Goal: Information Seeking & Learning: Learn about a topic

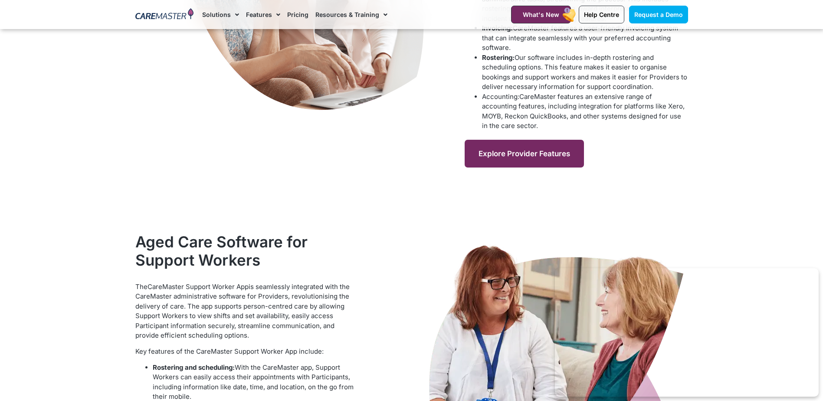
scroll to position [564, 0]
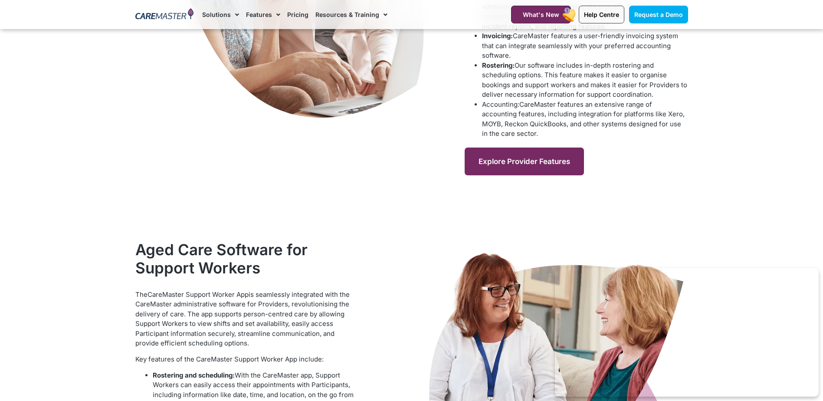
click at [519, 157] on span "Explore Provider Features" at bounding box center [525, 161] width 92 height 9
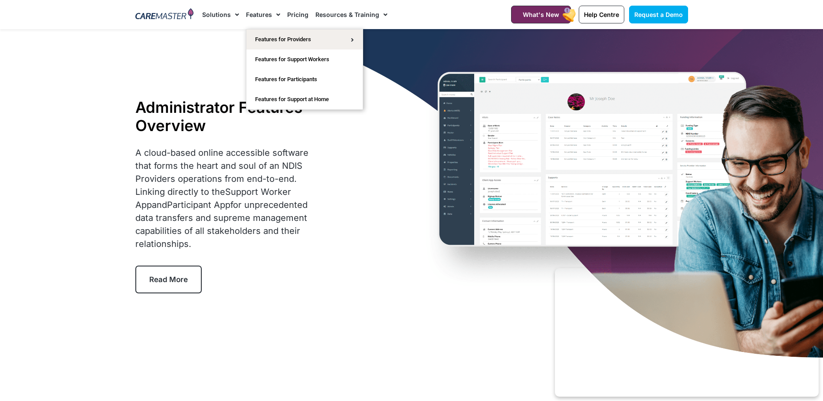
click at [257, 16] on link "Features" at bounding box center [263, 14] width 34 height 29
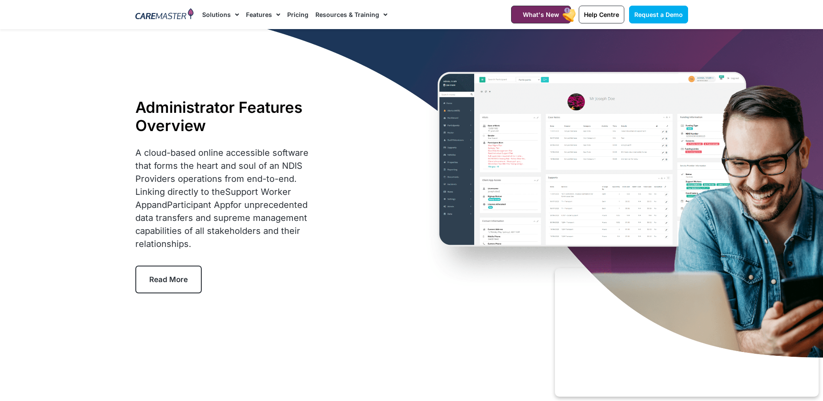
click at [274, 17] on span "Menu" at bounding box center [276, 14] width 8 height 15
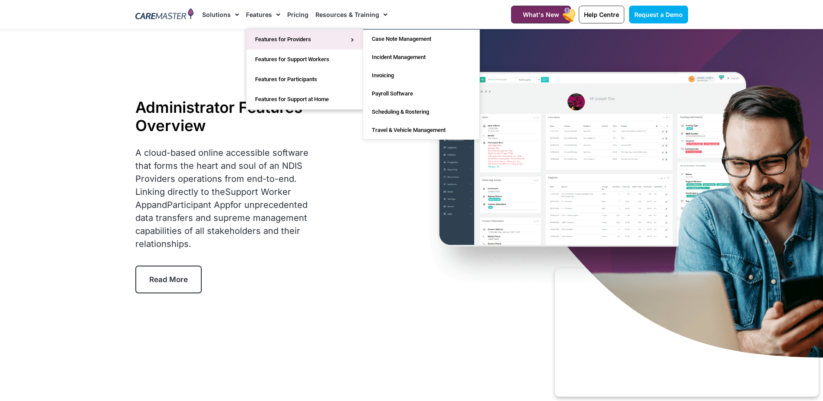
click at [276, 36] on link "Features for Providers" at bounding box center [305, 40] width 116 height 20
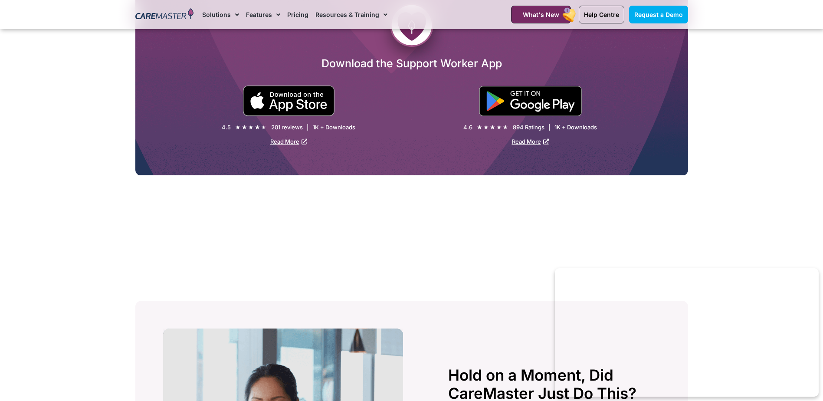
scroll to position [1318, 0]
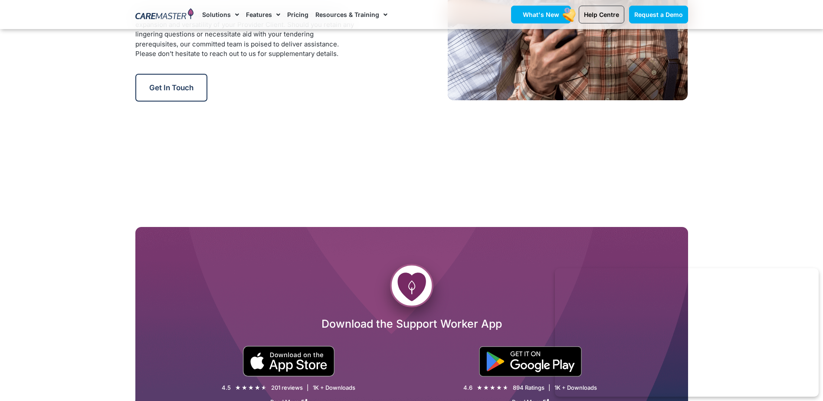
click at [526, 14] on span "What's New" at bounding box center [541, 14] width 36 height 7
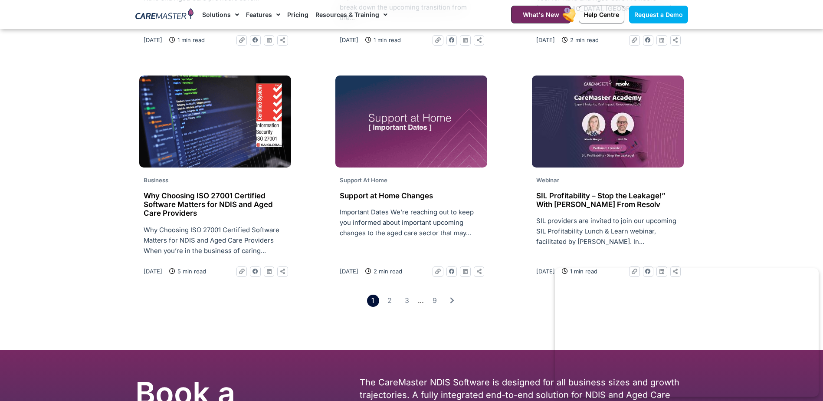
scroll to position [1302, 0]
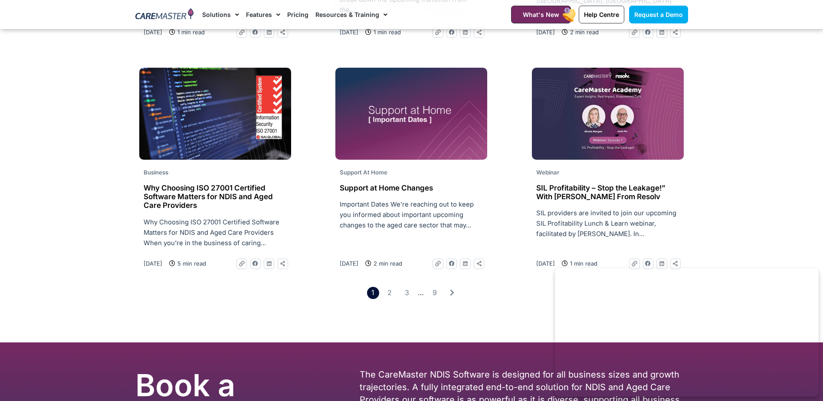
click at [392, 184] on h2 "Support at Home Changes" at bounding box center [411, 188] width 143 height 9
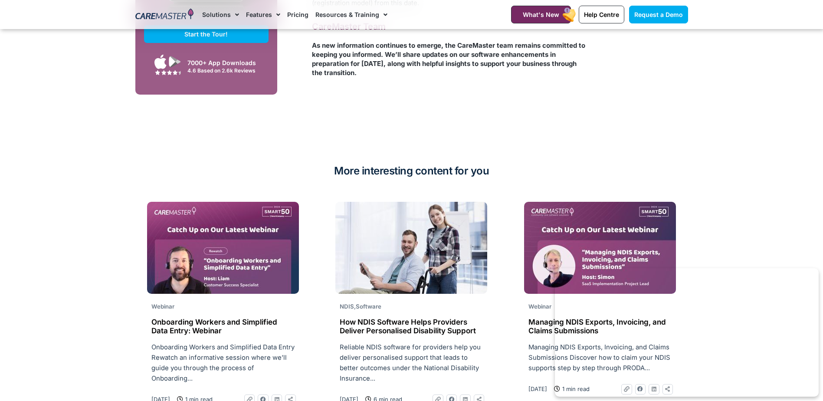
scroll to position [1215, 0]
